Goal: Information Seeking & Learning: Learn about a topic

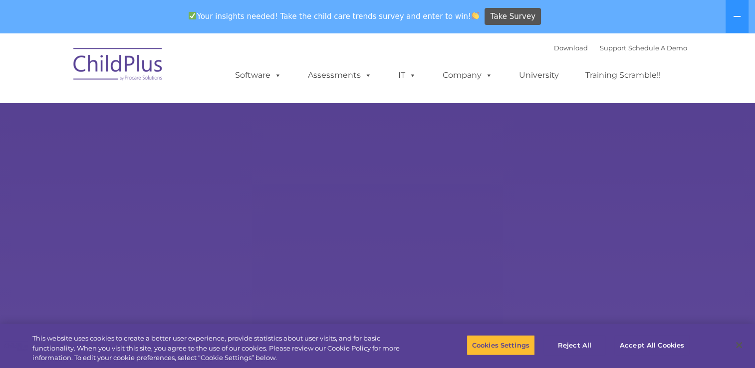
select select "MEDIUM"
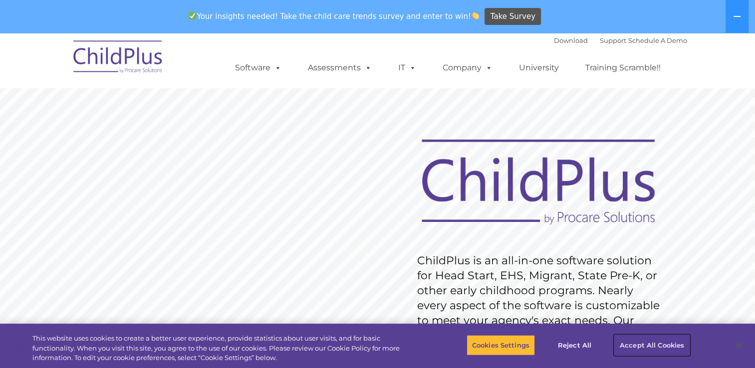
click at [633, 348] on button "Accept All Cookies" at bounding box center [652, 345] width 75 height 21
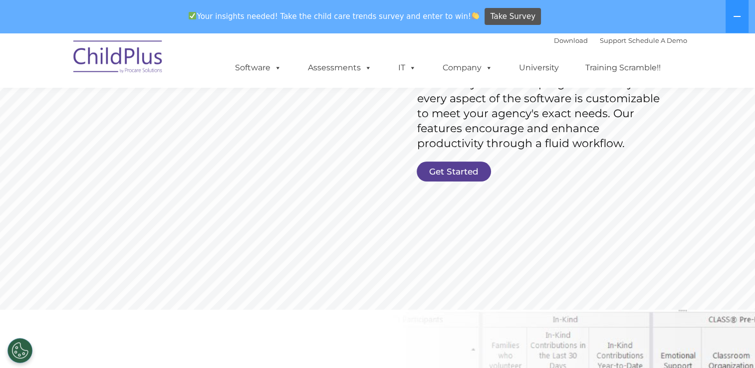
scroll to position [195, 0]
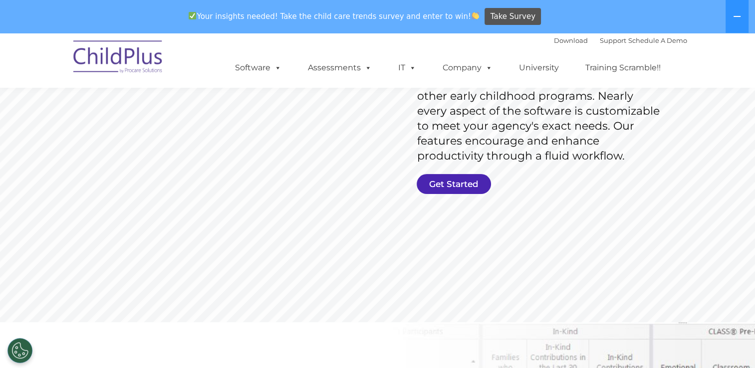
click at [445, 188] on link "Get Started" at bounding box center [454, 184] width 74 height 20
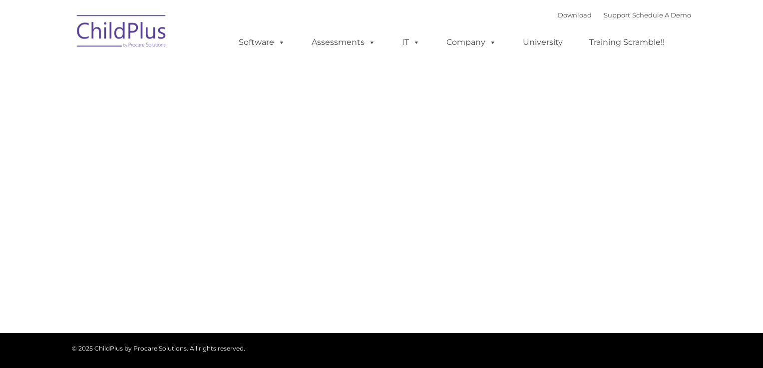
type input ""
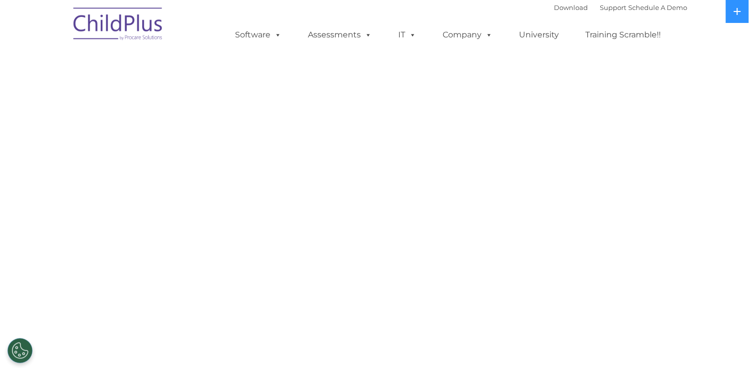
select select "MEDIUM"
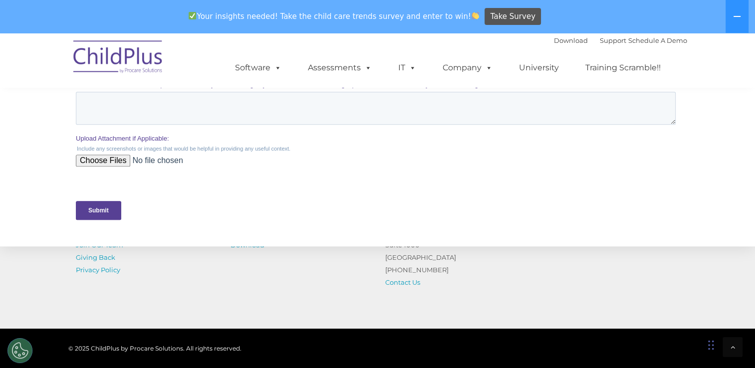
scroll to position [535, 0]
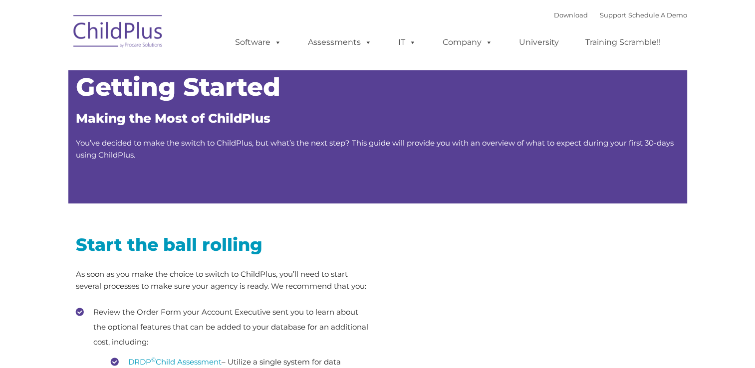
type input ""
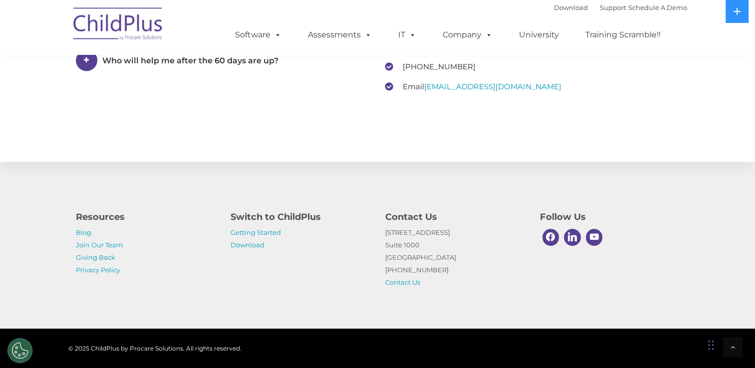
scroll to position [1571, 0]
